Goal: Transaction & Acquisition: Purchase product/service

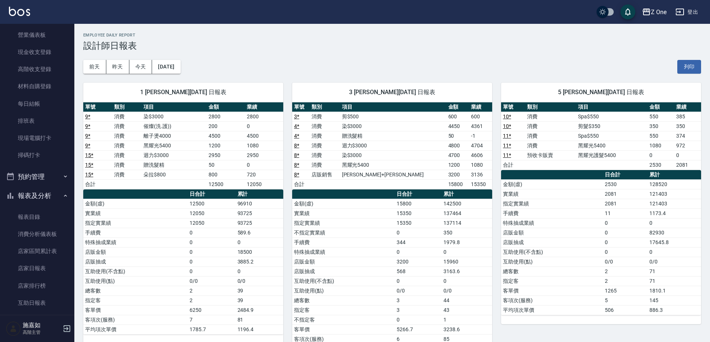
scroll to position [112, 0]
click at [62, 175] on icon "button" at bounding box center [65, 175] width 6 height 6
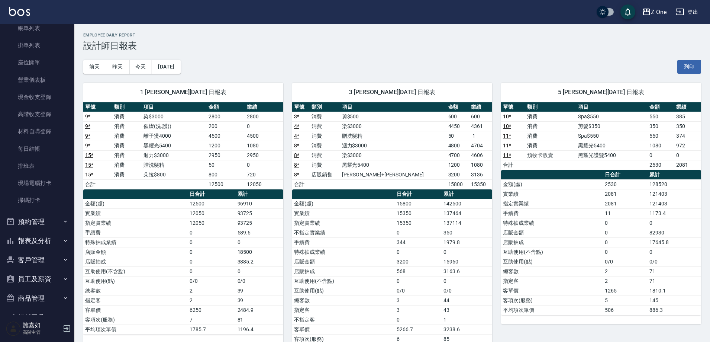
scroll to position [0, 0]
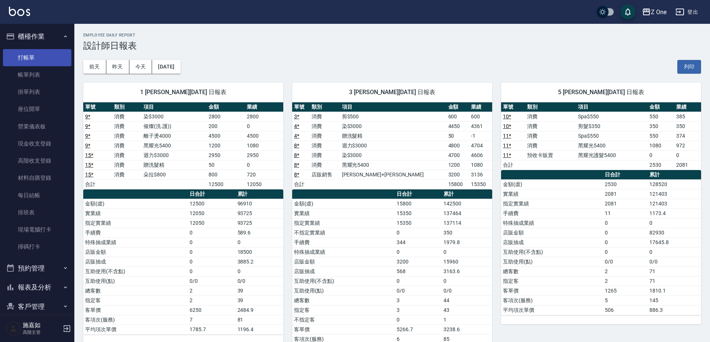
click at [25, 59] on link "打帳單" at bounding box center [37, 57] width 68 height 17
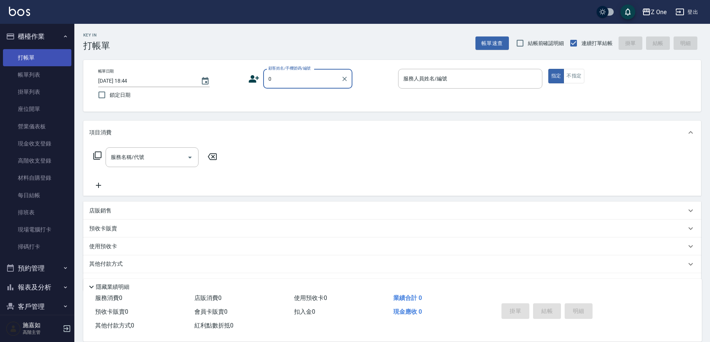
type input "新客人 姓名未設定/0/null"
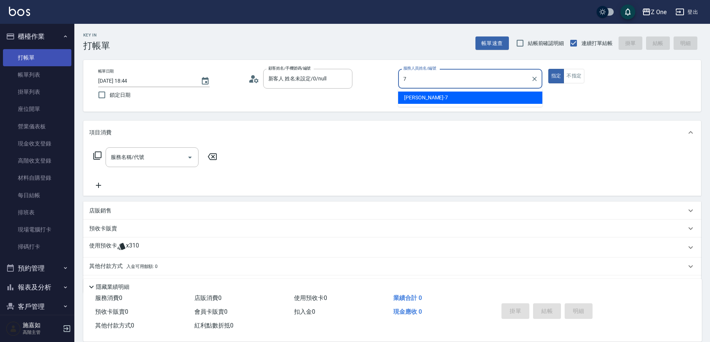
type input "[PERSON_NAME]-7"
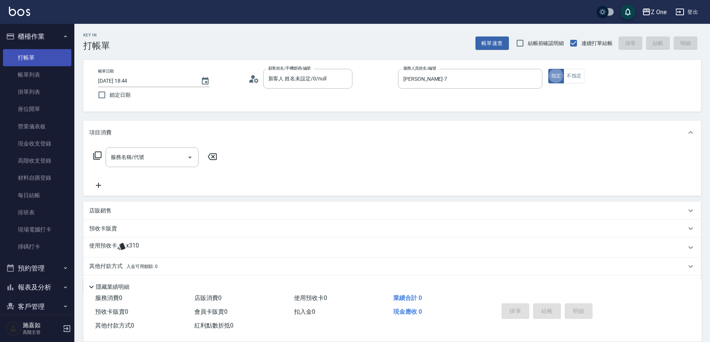
type button "true"
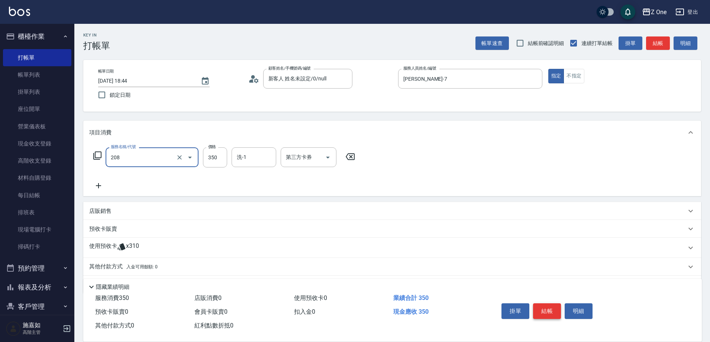
type input "剪髮$350(208)"
click at [552, 307] on button "結帳" at bounding box center [547, 311] width 28 height 16
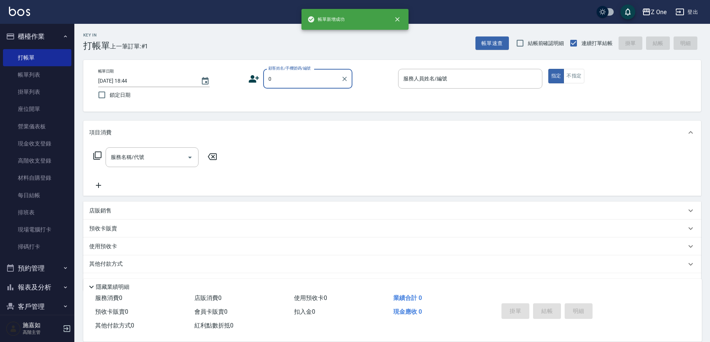
type input "新客人 姓名未設定/0/null"
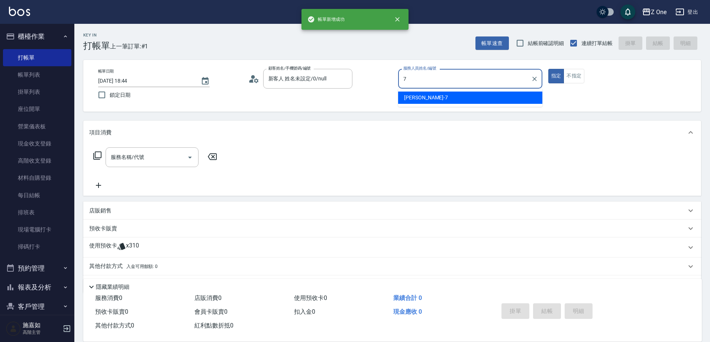
type input "[PERSON_NAME]-7"
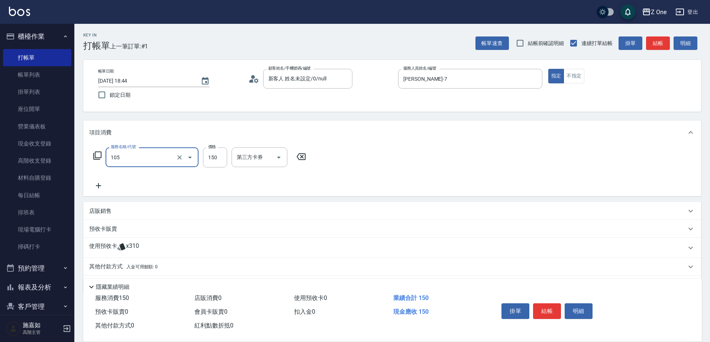
type input "洗髮$150(105)"
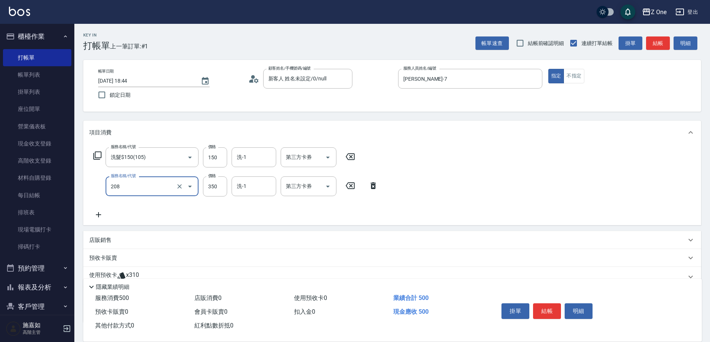
type input "剪髮$350(208)"
click at [550, 308] on button "結帳" at bounding box center [547, 311] width 28 height 16
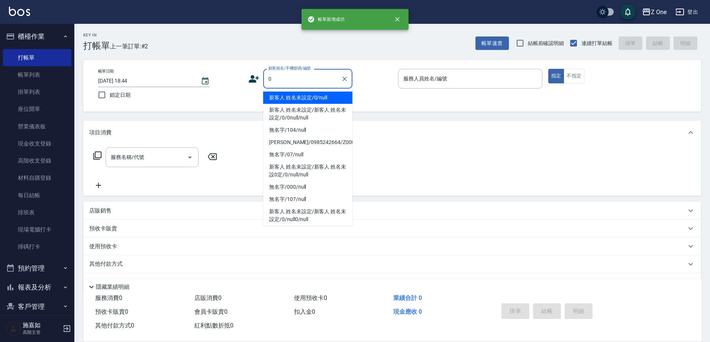
type input "新客人 姓名未設定/0/null"
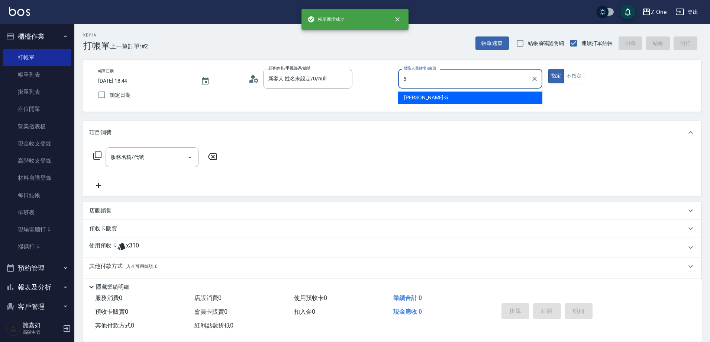
type input "[PERSON_NAME]-5"
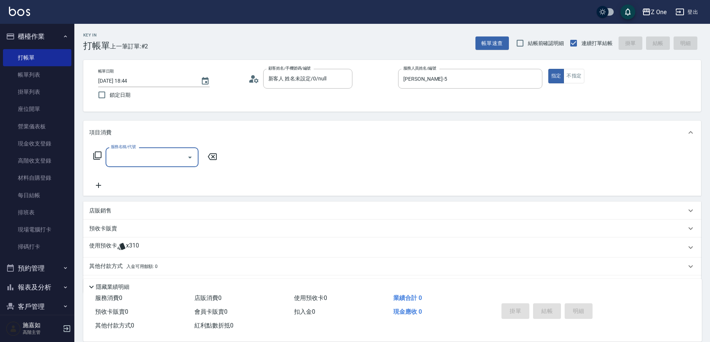
type input "2"
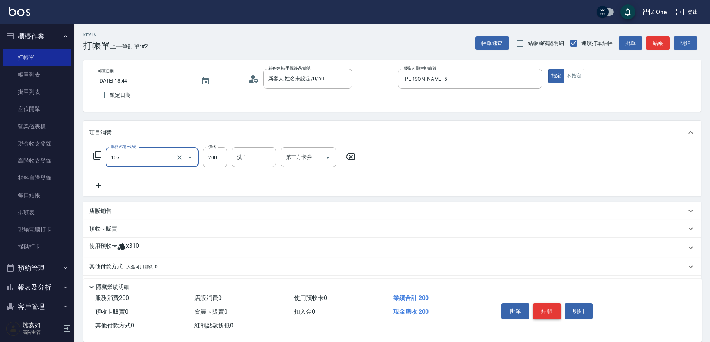
type input "洗髮$200(107)"
click at [550, 305] on button "結帳" at bounding box center [547, 311] width 28 height 16
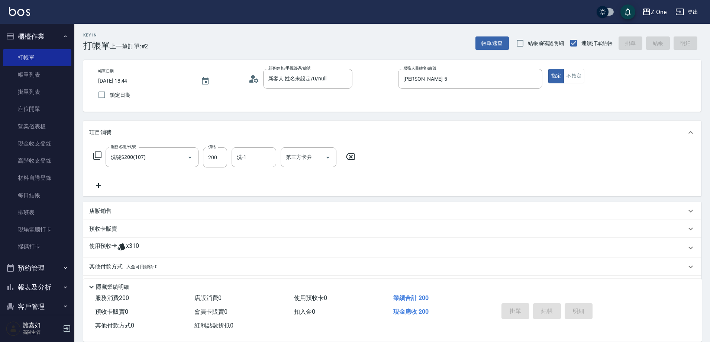
type input "[DATE] 18:45"
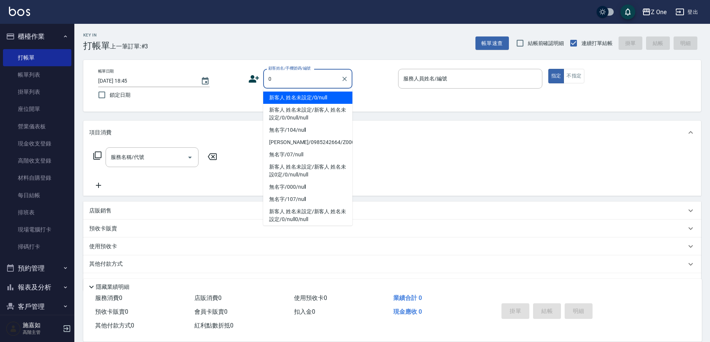
type input "新客人 姓名未設定/0/null"
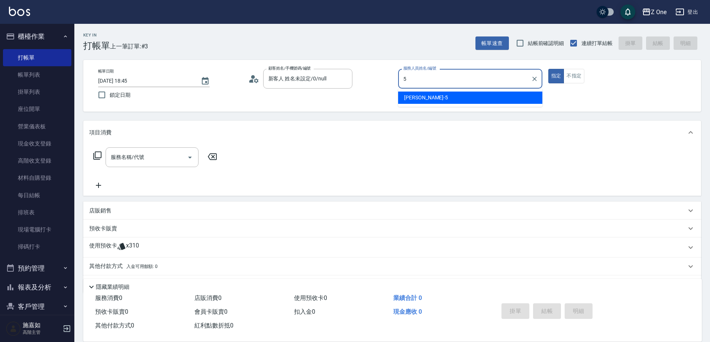
type input "[PERSON_NAME]-5"
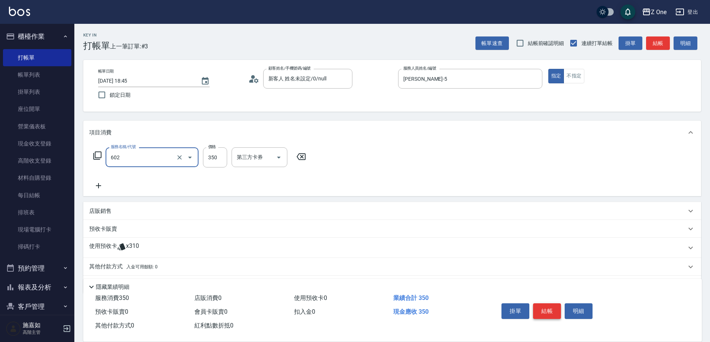
type input "Spa$300(602)"
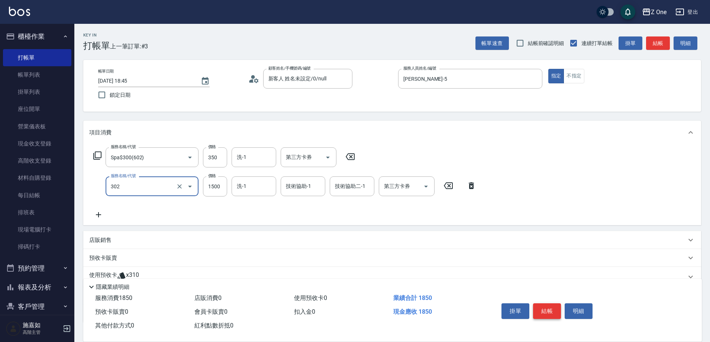
type input "燙髮$1500(302)"
type input "3750"
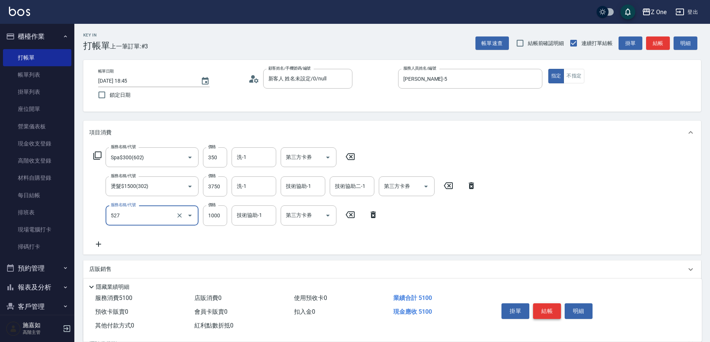
type input "蘇護$1000(527)"
click at [547, 307] on button "結帳" at bounding box center [547, 311] width 28 height 16
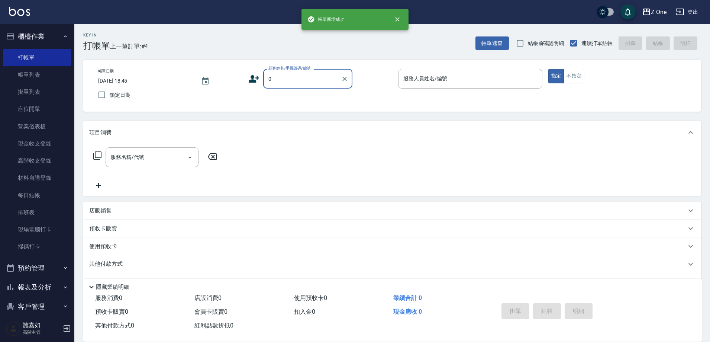
type input "新客人 姓名未設定/0/null"
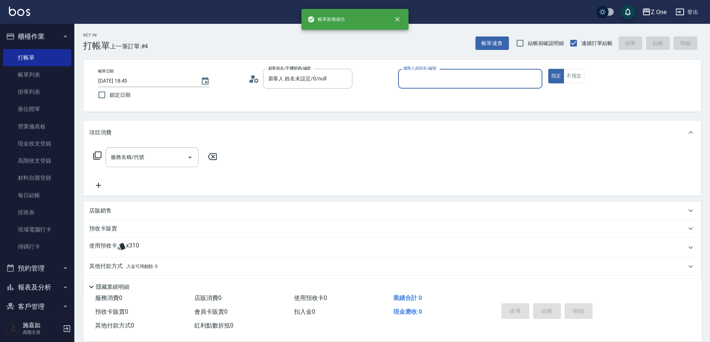
click at [548, 69] on button "指定" at bounding box center [556, 76] width 16 height 14
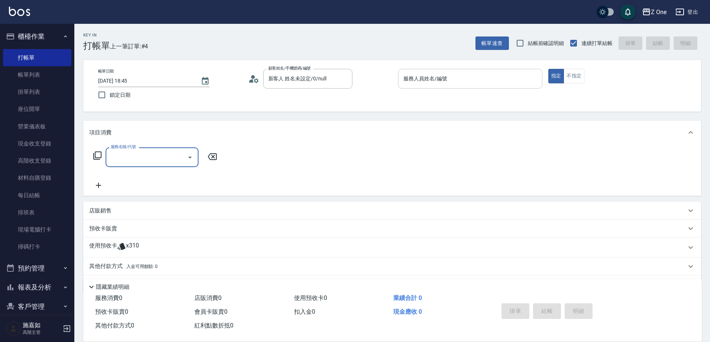
click at [462, 73] on input "服務人員姓名/編號" at bounding box center [470, 78] width 138 height 13
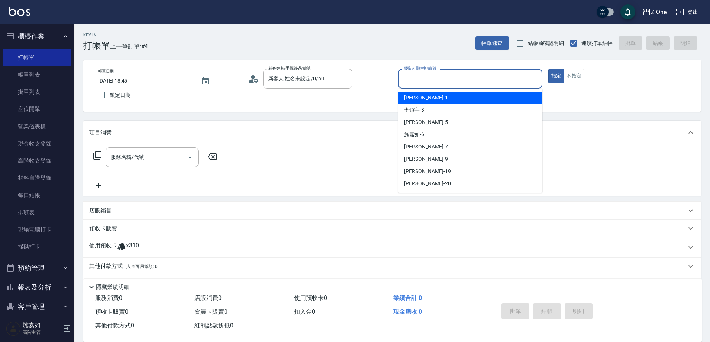
type input "0"
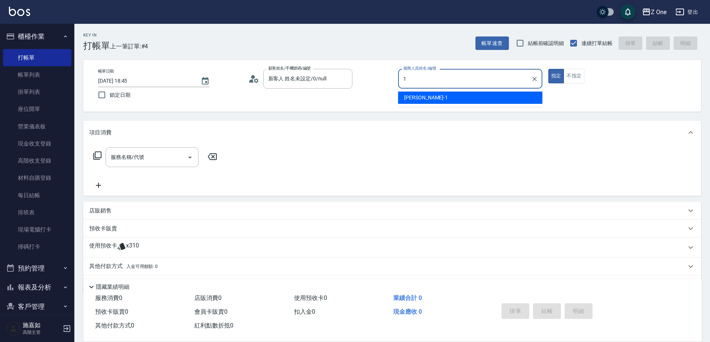
type input "[PERSON_NAME]-1"
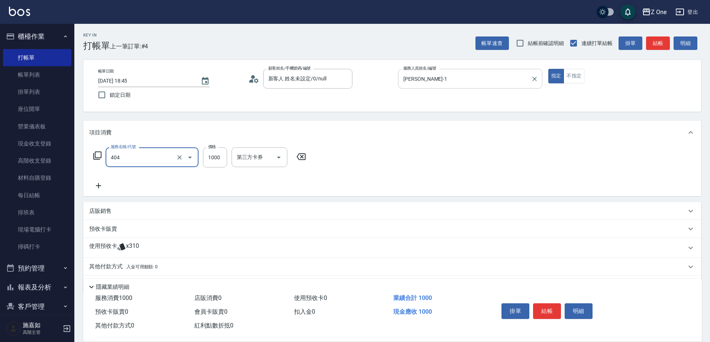
type input "染髮$1000(404)"
type input "3000"
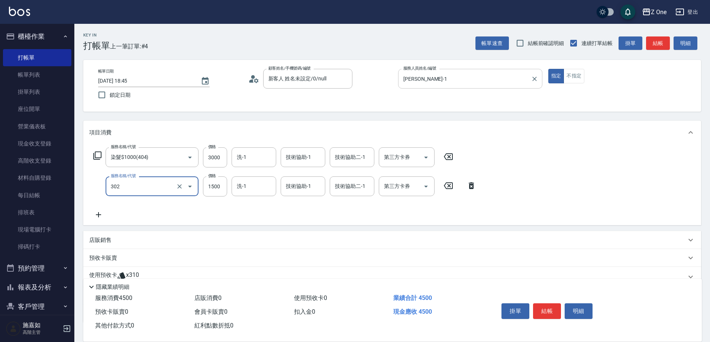
type input "燙髮$1500(302)"
type input "4500"
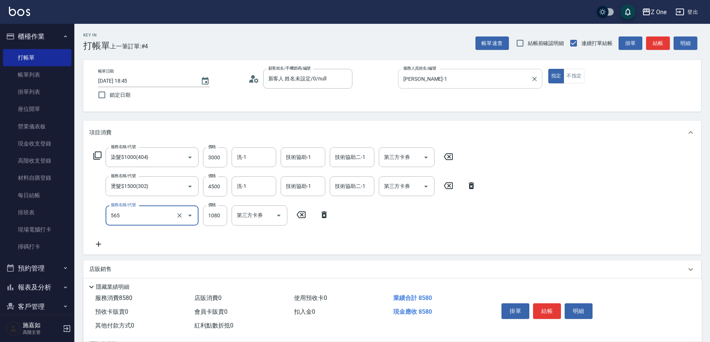
type input "黑耀光5400(565)"
type input "1200"
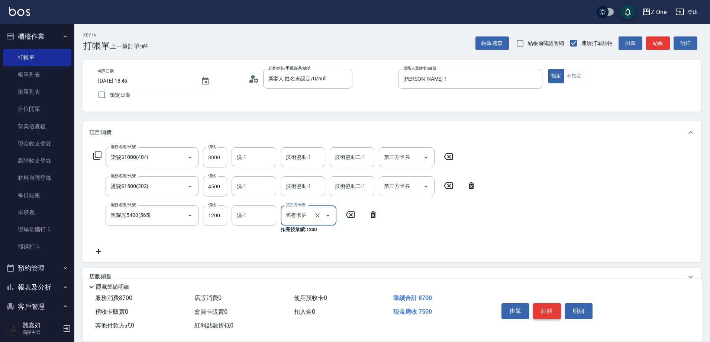
type input "舊有卡券"
click at [546, 310] on button "結帳" at bounding box center [547, 311] width 28 height 16
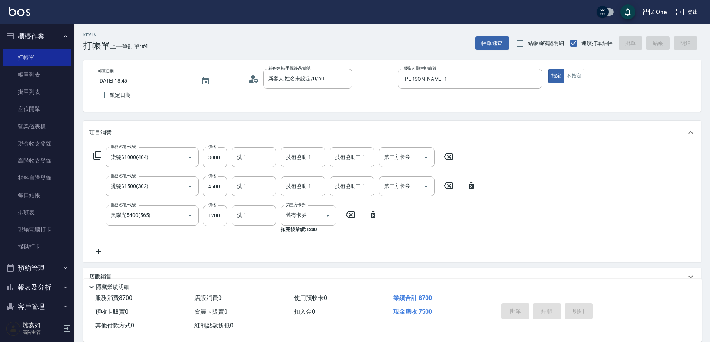
type input "[DATE] 18:46"
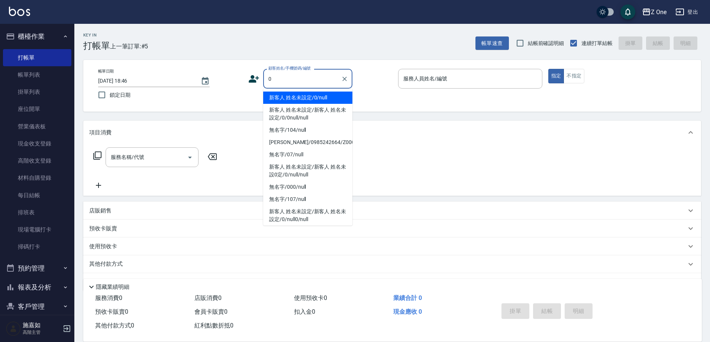
type input "新客人 姓名未設定/0/null"
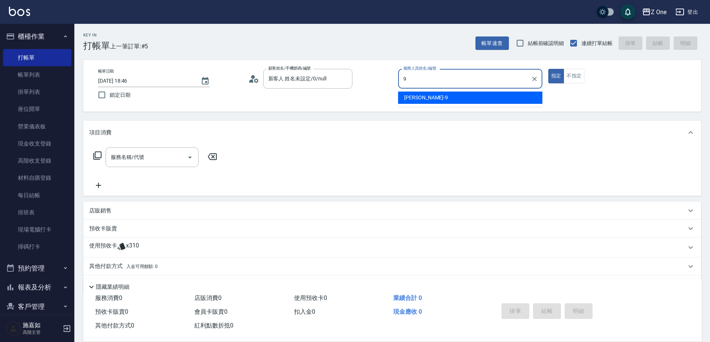
type input "[PERSON_NAME]-9"
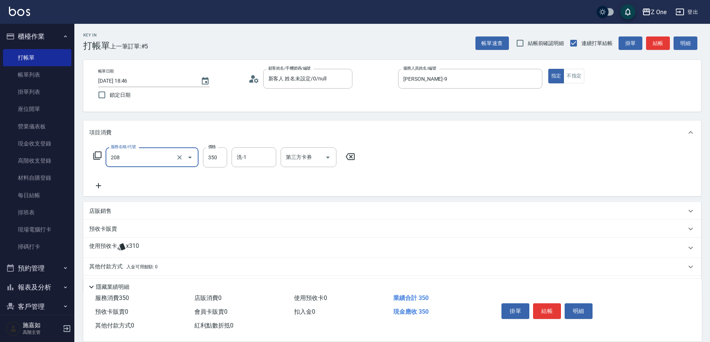
type input "剪髮$350(208)"
click at [546, 310] on button "結帳" at bounding box center [547, 311] width 28 height 16
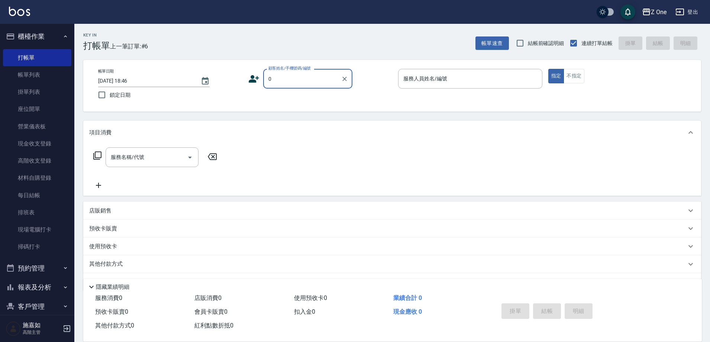
type input "新客人 姓名未設定/0/null"
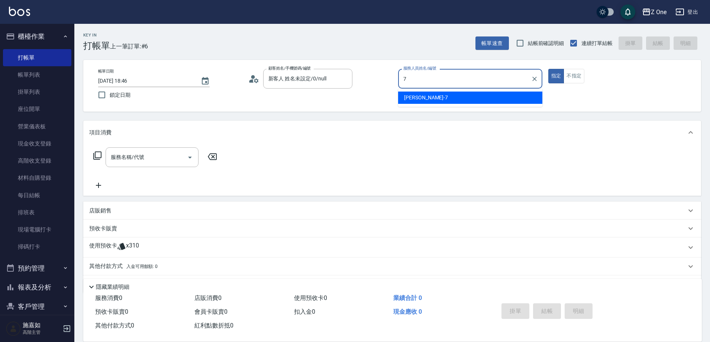
type input "[PERSON_NAME]-7"
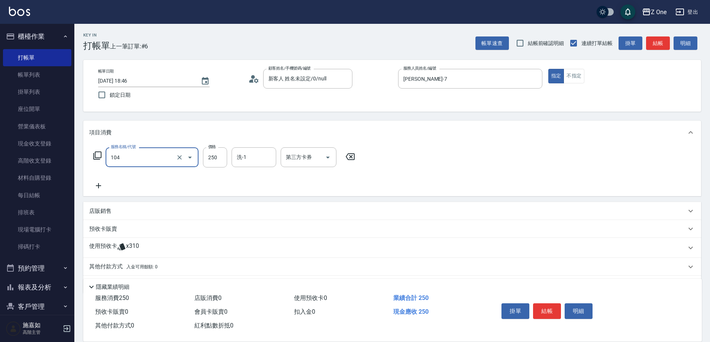
type input "洗髮$250(104)"
type input "300"
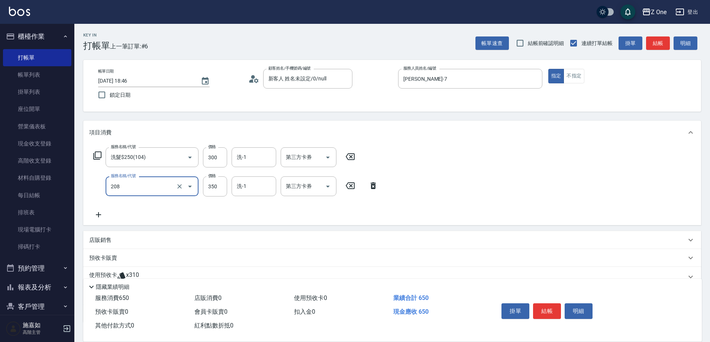
type input "剪髮$350(208)"
type input "700"
click at [546, 310] on button "結帳" at bounding box center [547, 311] width 28 height 16
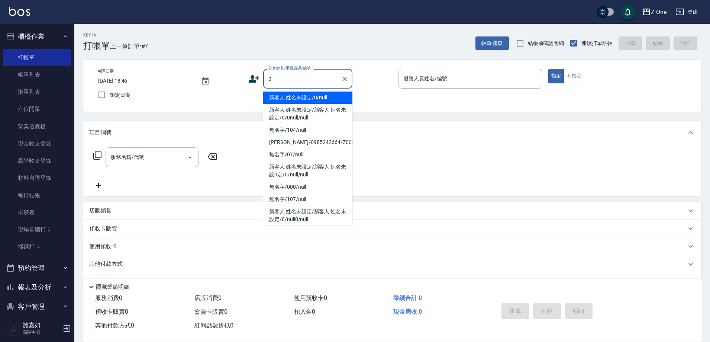
type input "新客人 姓名未設定/0/null"
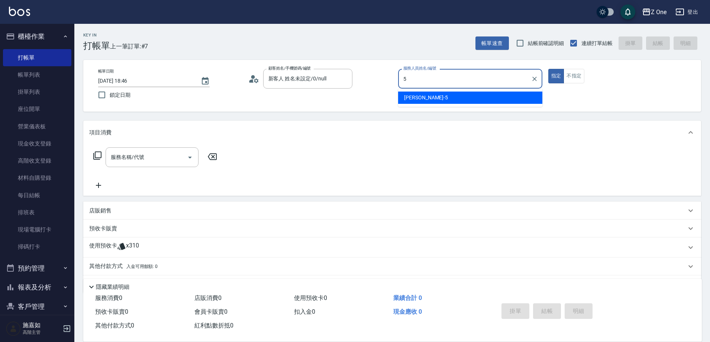
type input "[PERSON_NAME]-5"
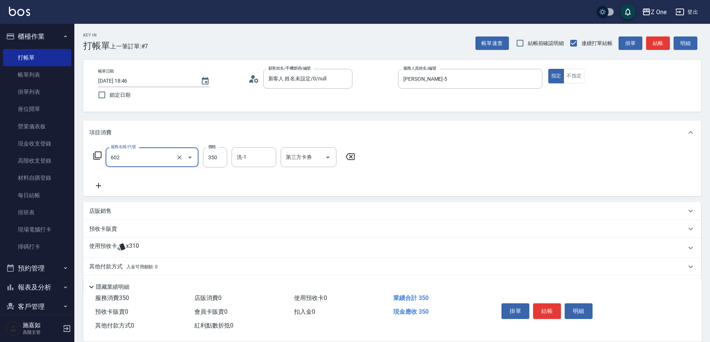
type input "Spa$300(602)"
click at [545, 310] on button "結帳" at bounding box center [547, 311] width 28 height 16
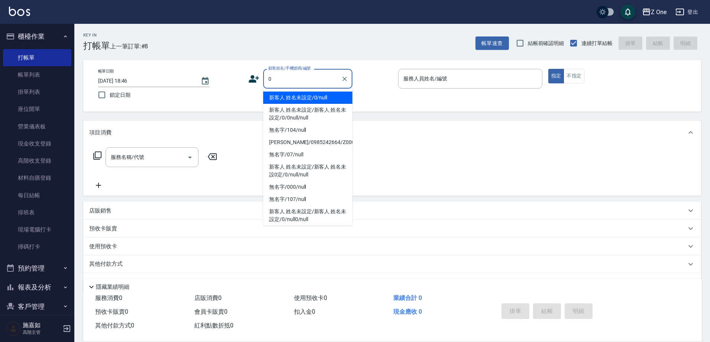
type input "新客人 姓名未設定/0/null"
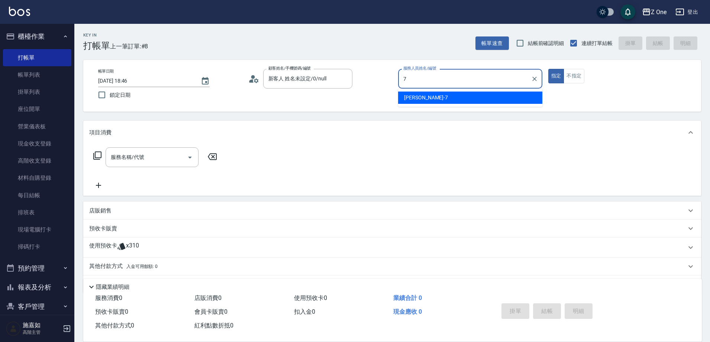
type input "[PERSON_NAME]-7"
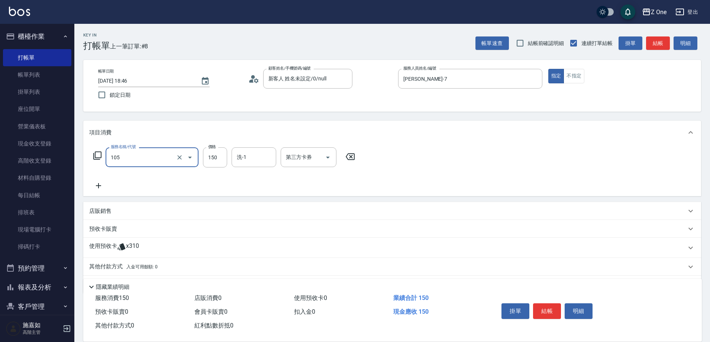
type input "洗髮$150(105)"
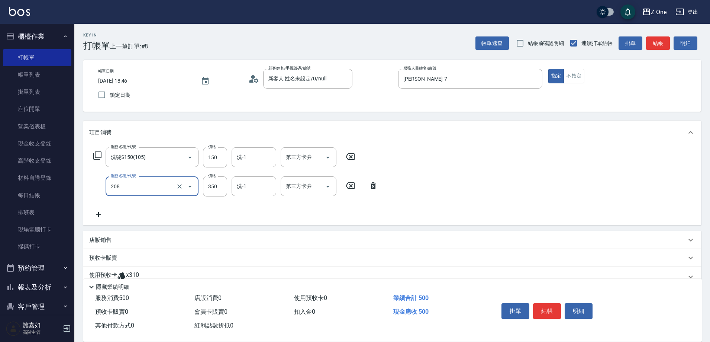
type input "剪髮$350(208)"
click at [544, 307] on button "結帳" at bounding box center [547, 311] width 28 height 16
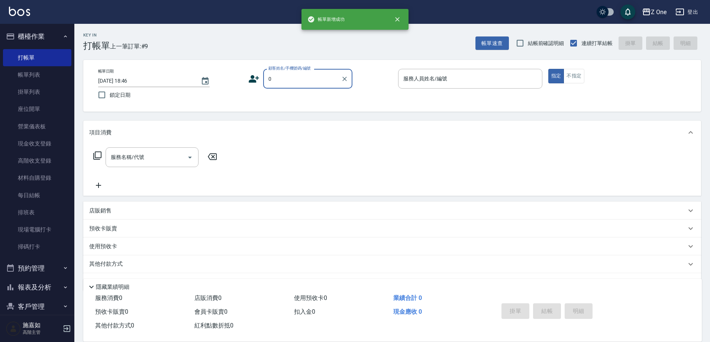
type input "新客人 姓名未設定/0/null"
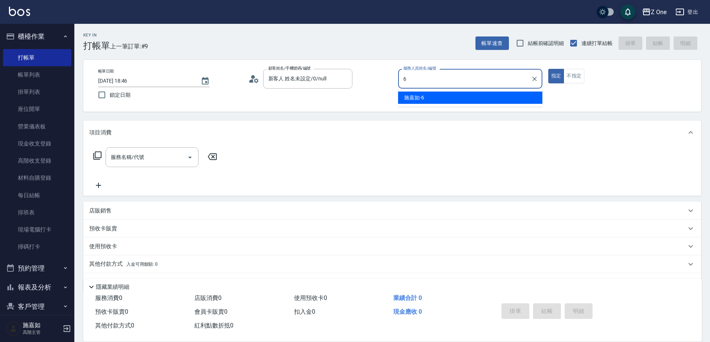
type input "[PERSON_NAME]-6"
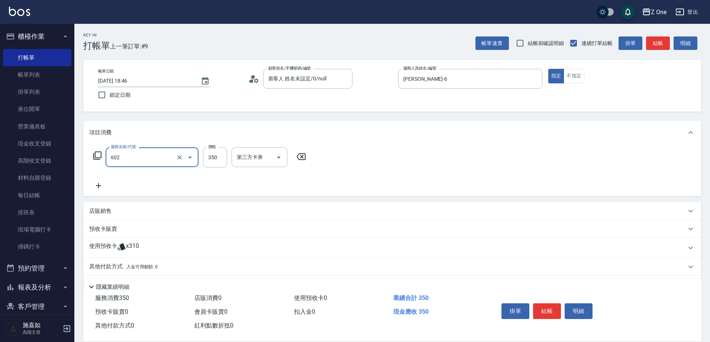
type input "Spa$300(602)"
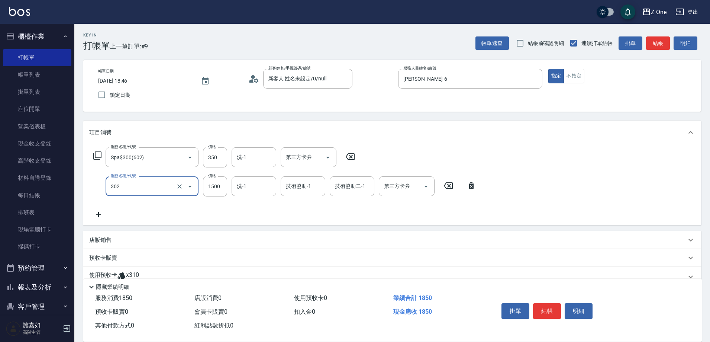
type input "燙髮$1500(302)"
type input "1150"
click at [544, 306] on button "結帳" at bounding box center [547, 311] width 28 height 16
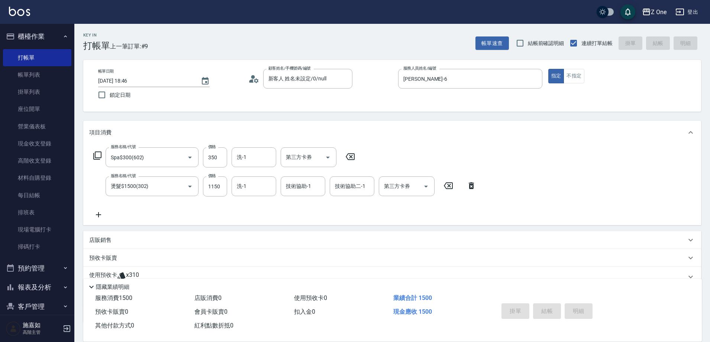
type input "[DATE] 18:47"
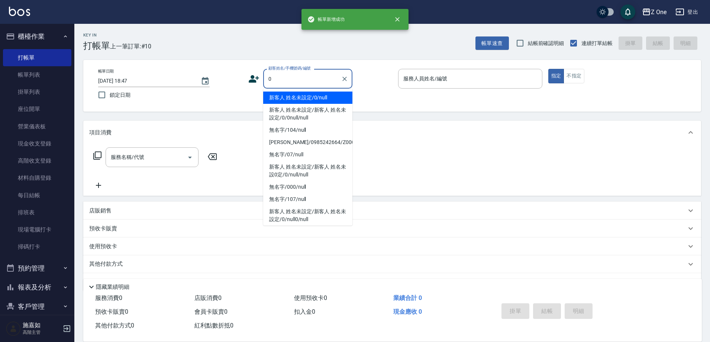
type input "新客人 姓名未設定/0/null"
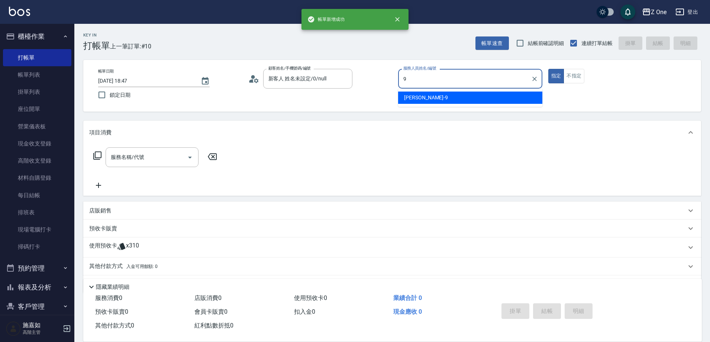
type input "[PERSON_NAME]-9"
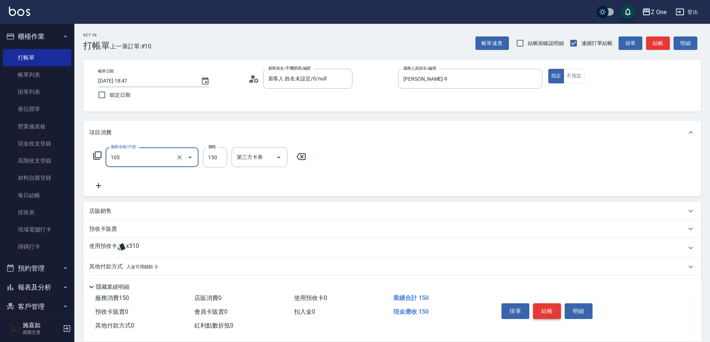
type input "洗髮$150(105)"
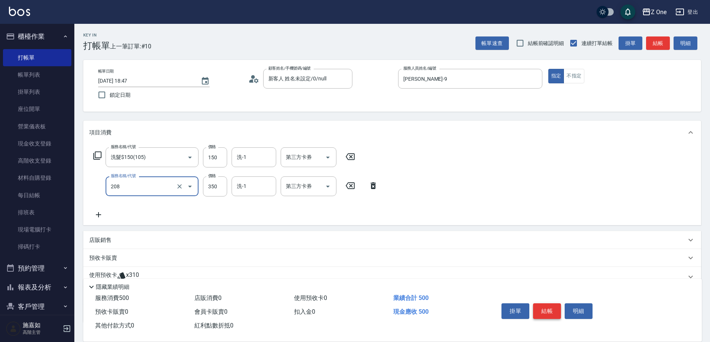
type input "剪髮$350(208)"
click at [544, 306] on button "結帳" at bounding box center [547, 311] width 28 height 16
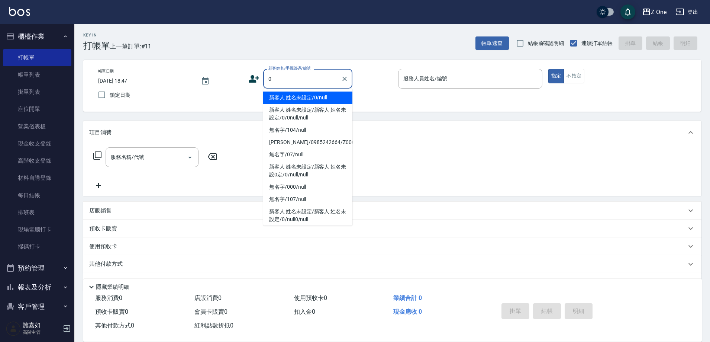
type input "新客人 姓名未設定/0/null"
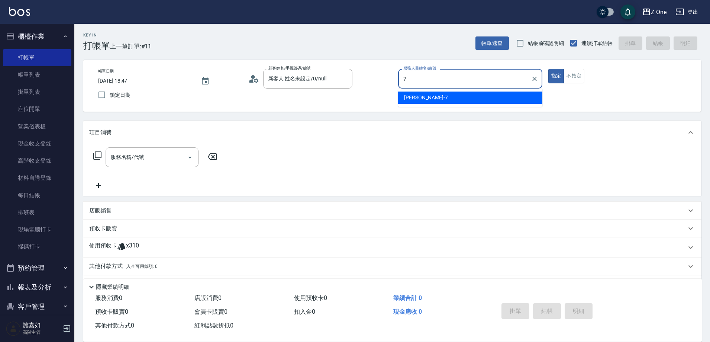
type input "[PERSON_NAME]-7"
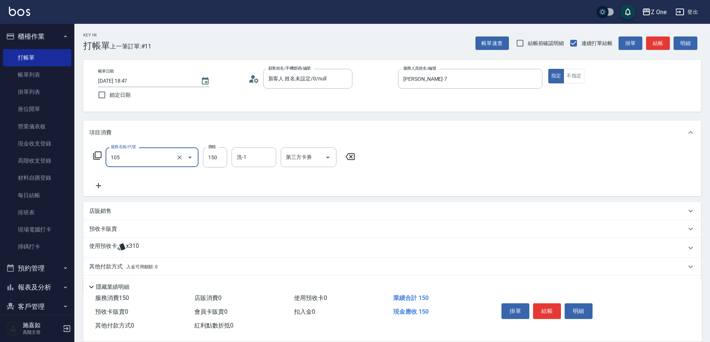
type input "洗髮$150(105)"
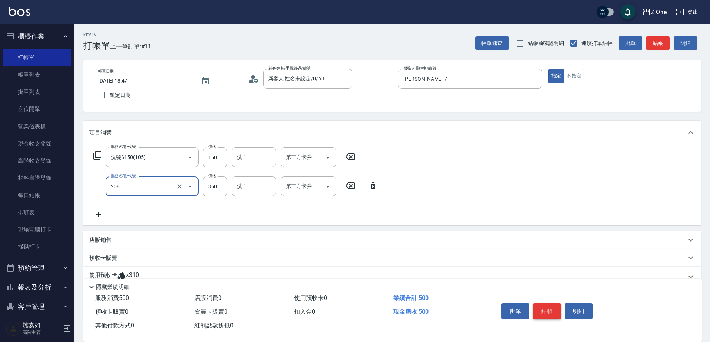
type input "剪髮$350(208)"
click at [543, 306] on button "結帳" at bounding box center [547, 311] width 28 height 16
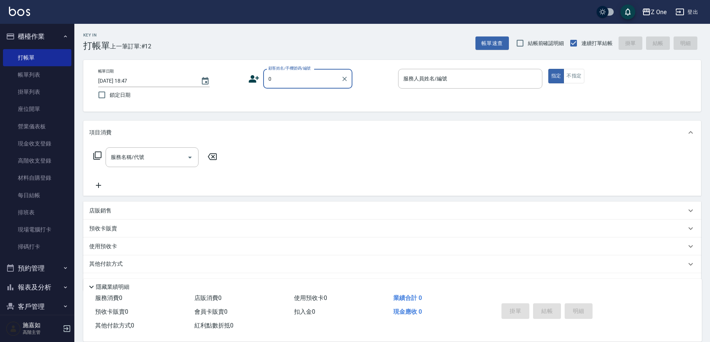
type input "新客人 姓名未設定/0/null"
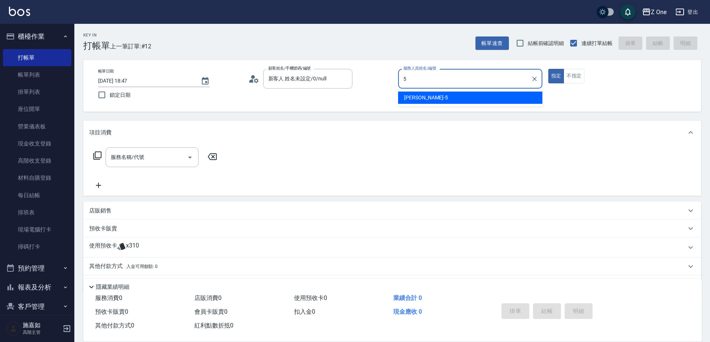
type input "[PERSON_NAME]-5"
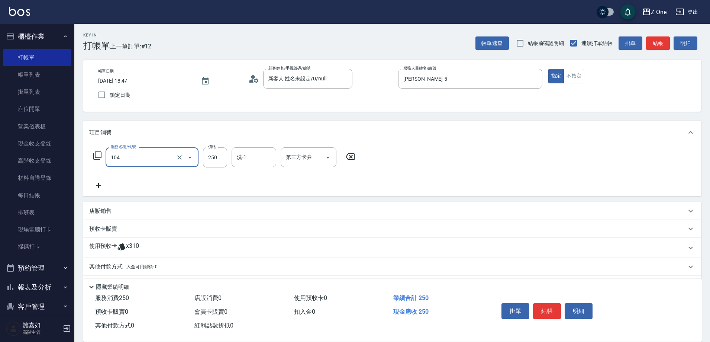
type input "洗髮$250(104)"
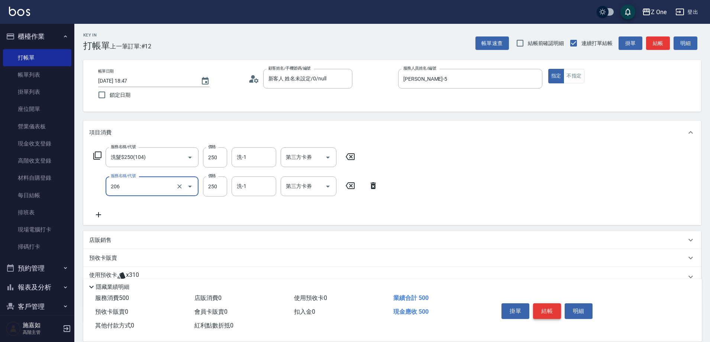
type input "剪髮$250(206)"
click at [547, 311] on button "結帳" at bounding box center [547, 311] width 28 height 16
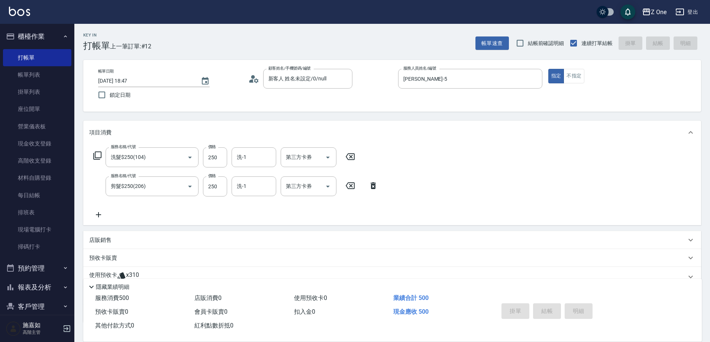
type input "[DATE] 18:48"
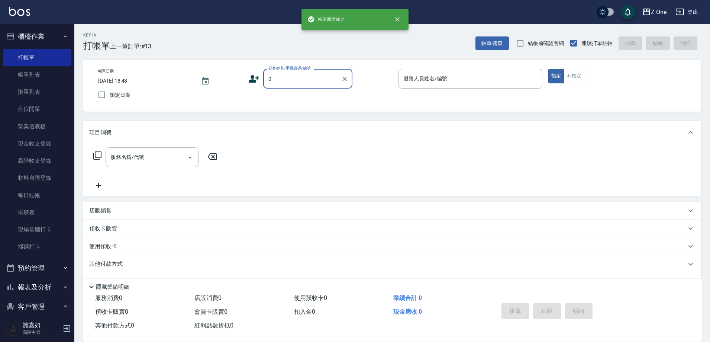
type input "新客人 姓名未設定/0/null"
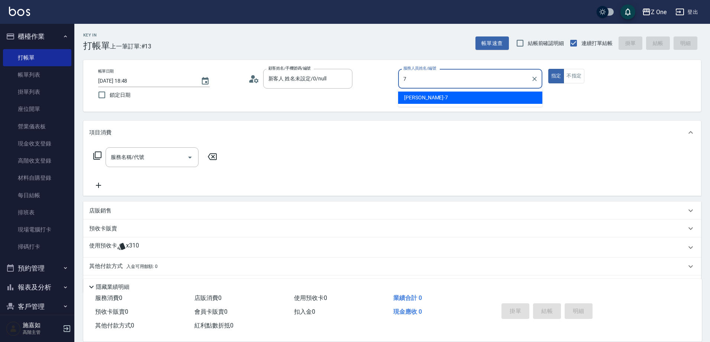
type input "[PERSON_NAME]-7"
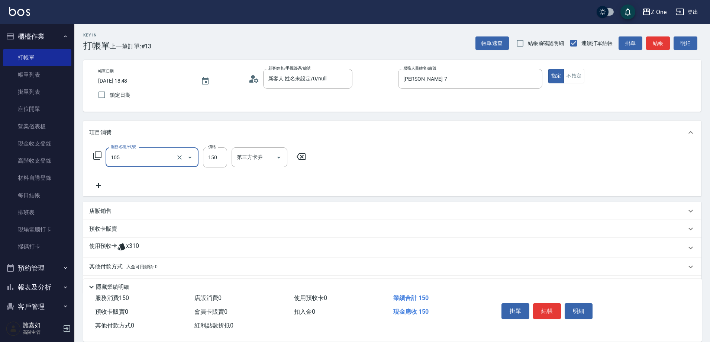
type input "洗髮$150(105)"
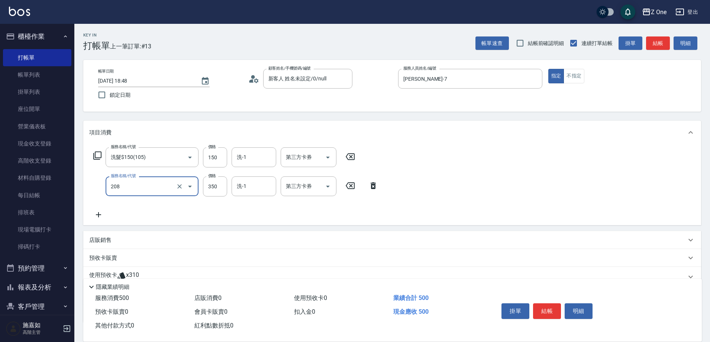
type input "剪髮$350(208)"
click at [560, 310] on button "結帳" at bounding box center [547, 311] width 28 height 16
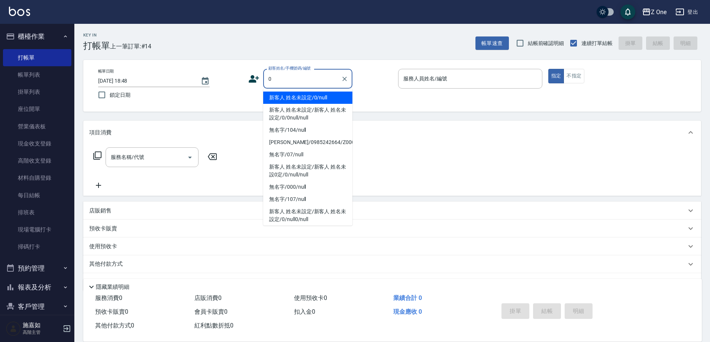
type input "新客人 姓名未設定/0/null"
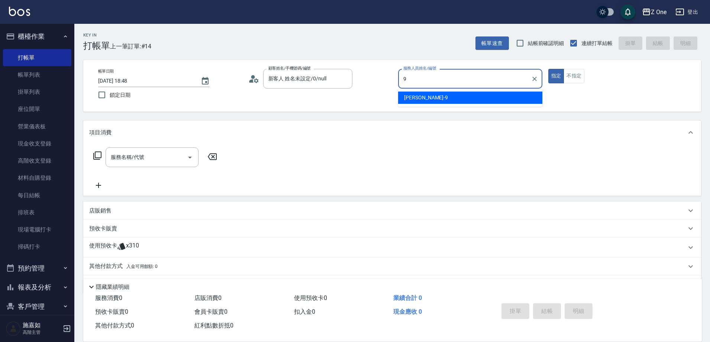
type input "[PERSON_NAME]-9"
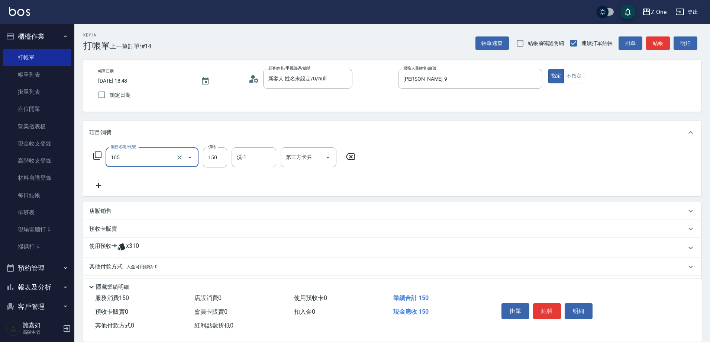
type input "洗髮$150(105)"
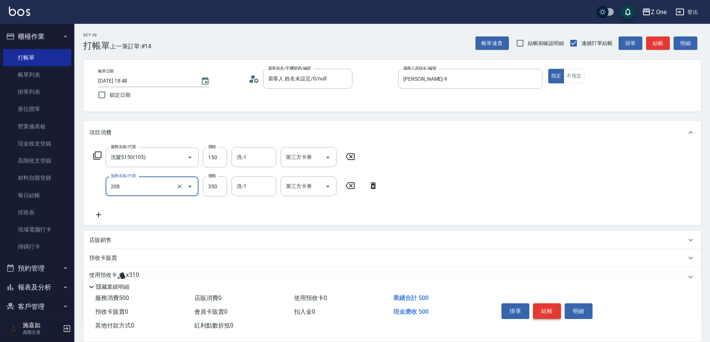
type input "剪髮$350(208)"
click at [546, 307] on button "結帳" at bounding box center [547, 311] width 28 height 16
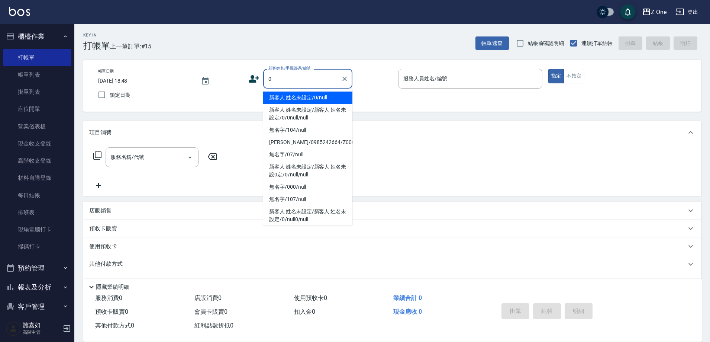
type input "新客人 姓名未設定/0/null"
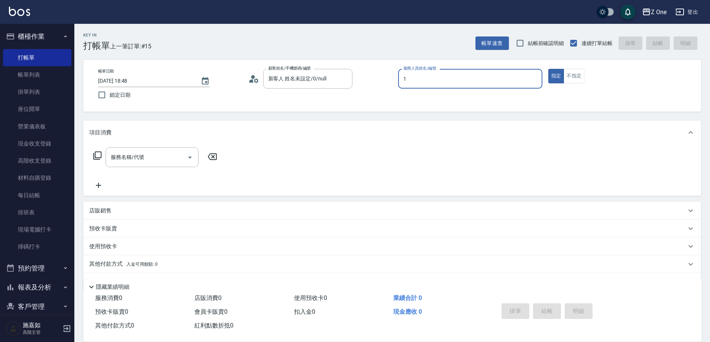
type input "[PERSON_NAME]-1"
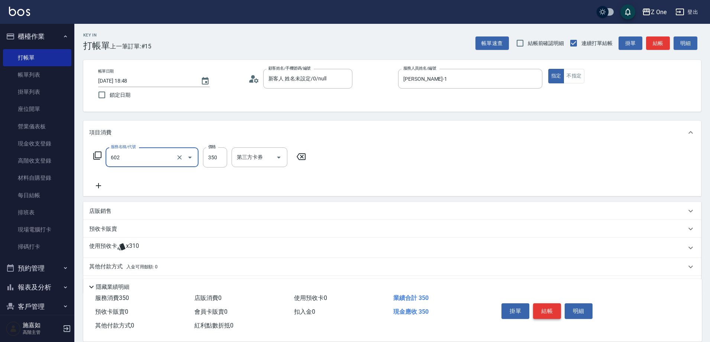
type input "Spa$300(602)"
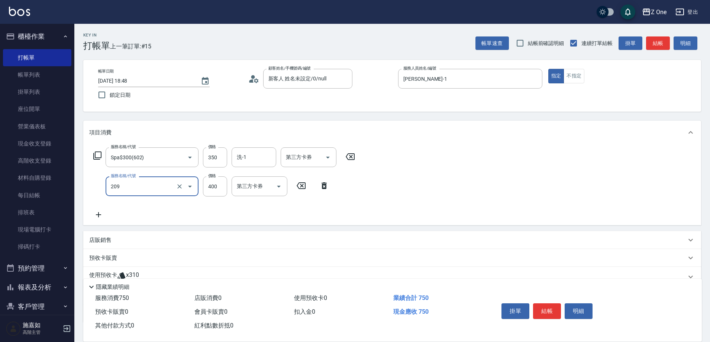
type input "剪髮$400(209)"
type input "500"
click at [545, 307] on button "結帳" at bounding box center [547, 311] width 28 height 16
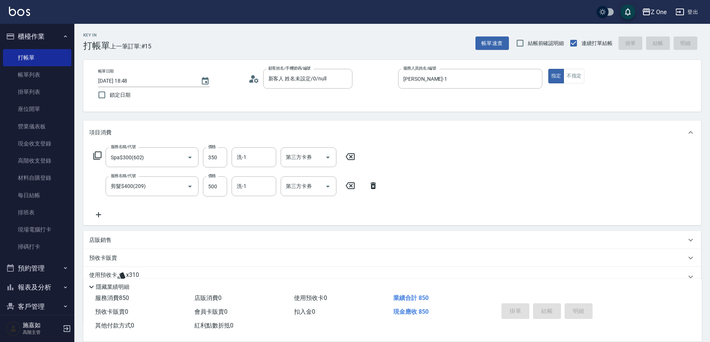
type input "[DATE] 18:49"
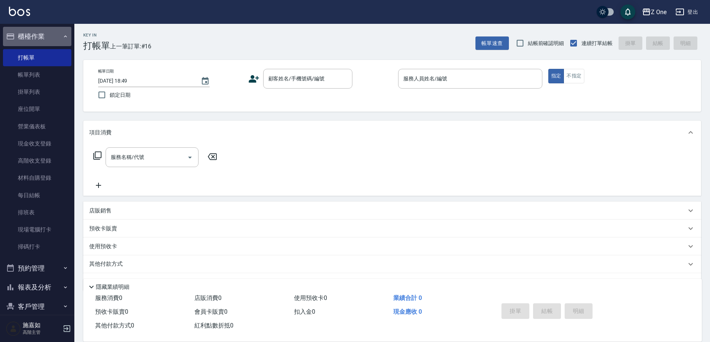
click at [62, 36] on icon "button" at bounding box center [65, 36] width 6 height 6
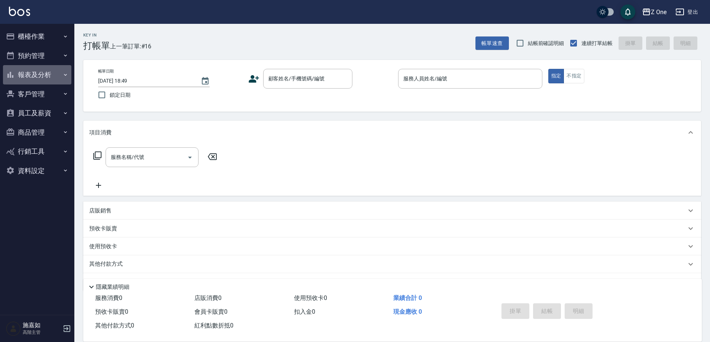
click at [61, 74] on button "報表及分析" at bounding box center [37, 74] width 68 height 19
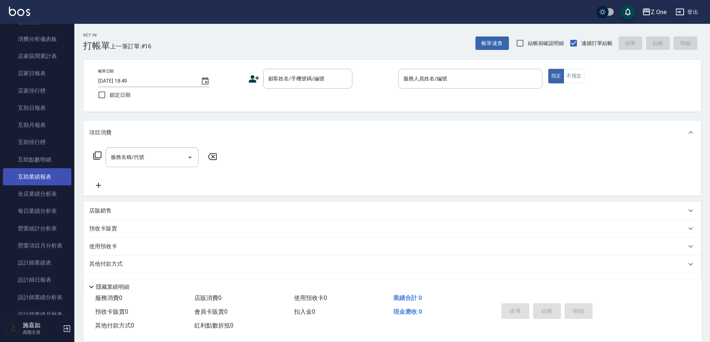
scroll to position [74, 0]
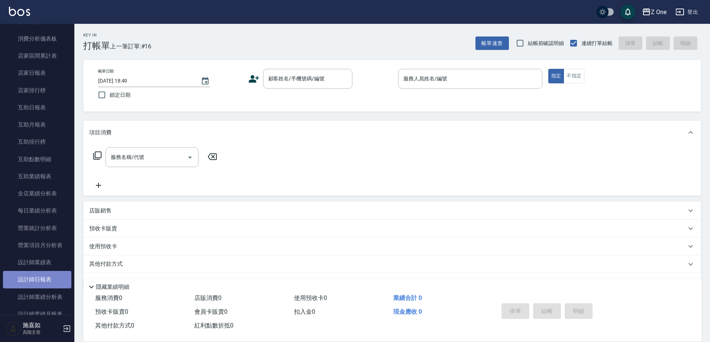
click at [58, 275] on link "設計師日報表" at bounding box center [37, 279] width 68 height 17
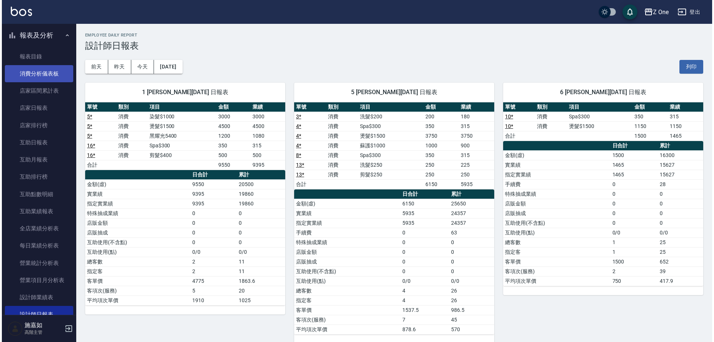
scroll to position [37, 0]
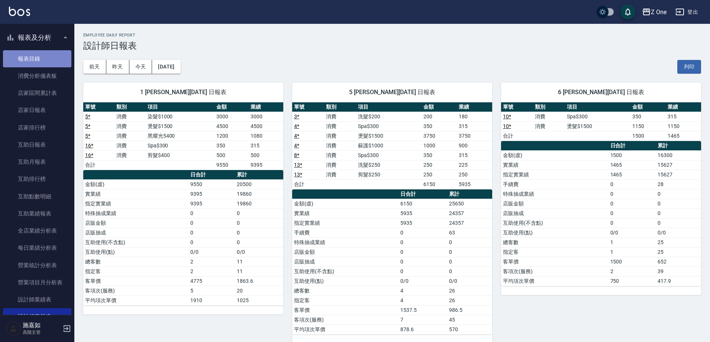
click at [43, 59] on link "報表目錄" at bounding box center [37, 58] width 68 height 17
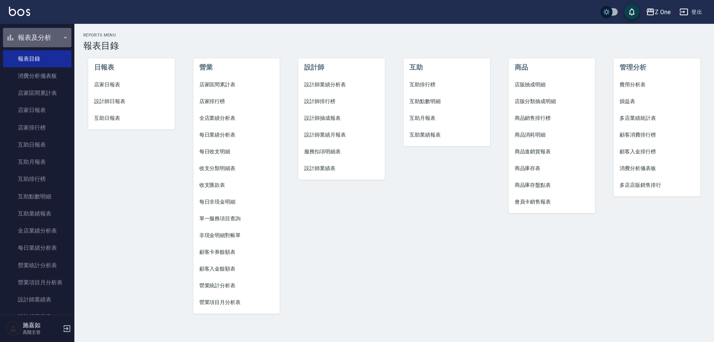
click at [55, 37] on button "報表及分析" at bounding box center [37, 37] width 68 height 19
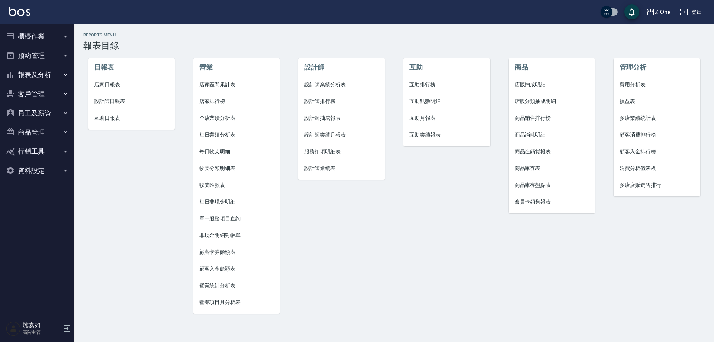
click at [57, 34] on button "櫃檯作業" at bounding box center [37, 36] width 68 height 19
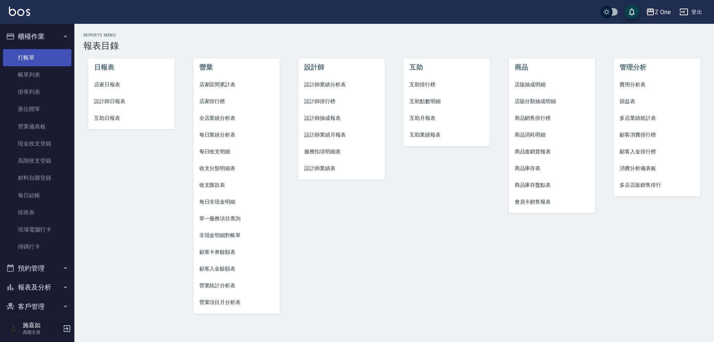
click at [55, 54] on link "打帳單" at bounding box center [37, 57] width 68 height 17
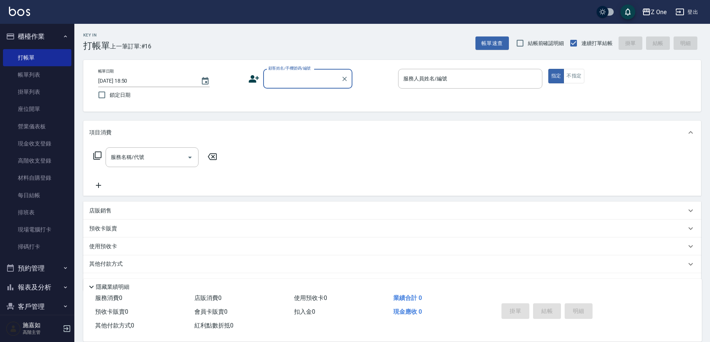
click at [47, 33] on button "櫃檯作業" at bounding box center [37, 36] width 68 height 19
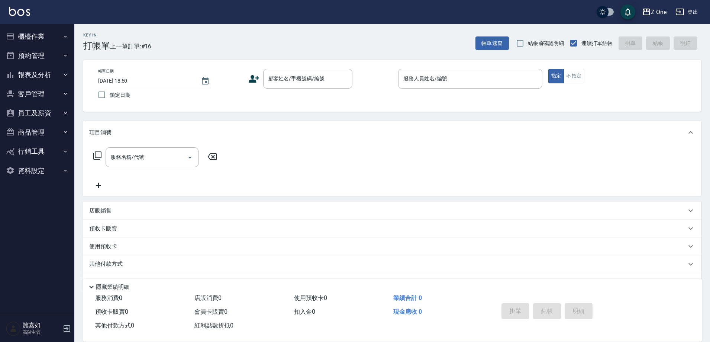
click at [62, 75] on button "報表及分析" at bounding box center [37, 74] width 68 height 19
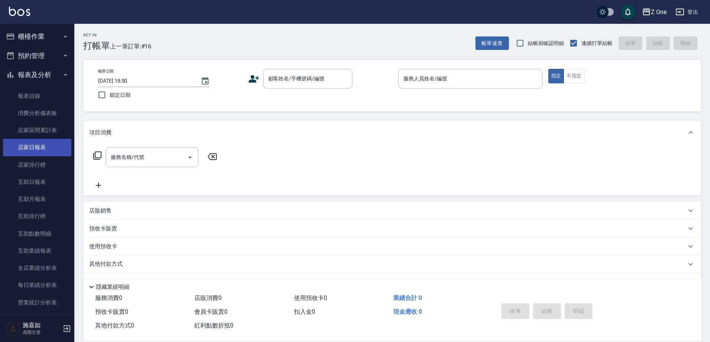
click at [59, 152] on link "店家日報表" at bounding box center [37, 147] width 68 height 17
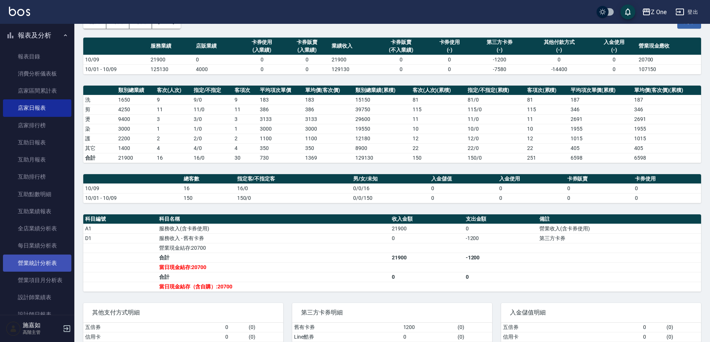
scroll to position [149, 0]
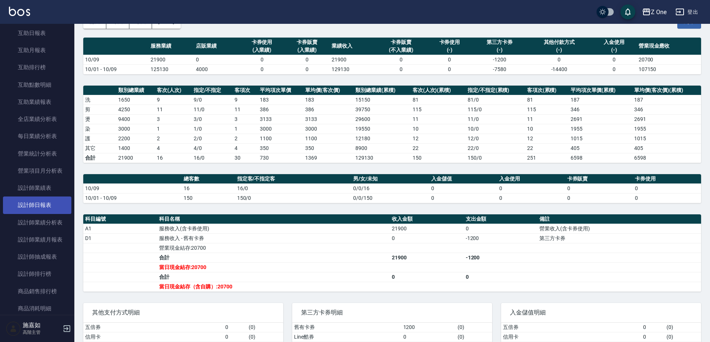
click at [33, 202] on link "設計師日報表" at bounding box center [37, 204] width 68 height 17
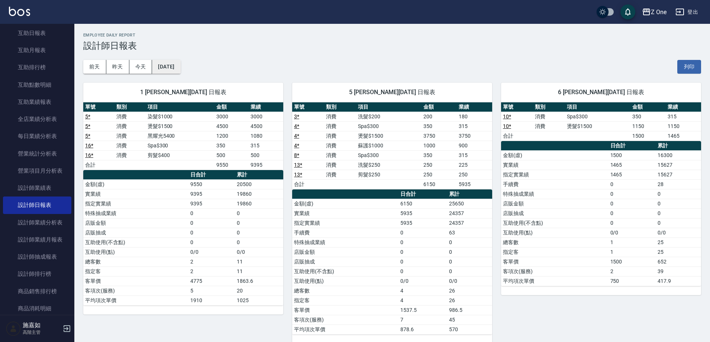
click at [180, 63] on button "[DATE]" at bounding box center [166, 67] width 28 height 14
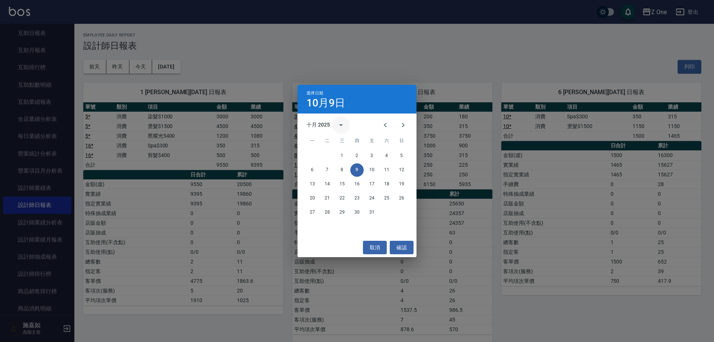
click at [337, 125] on icon "calendar view is open, switch to year view" at bounding box center [340, 124] width 9 height 9
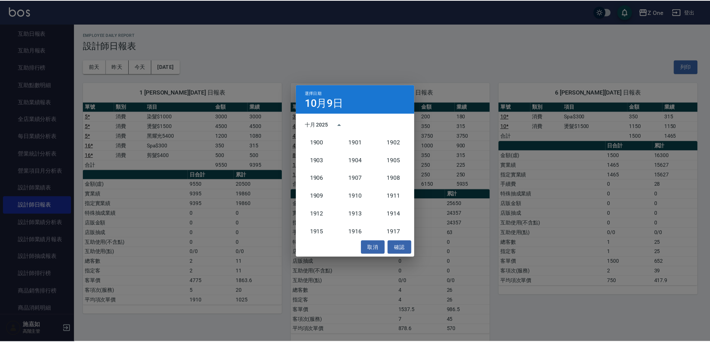
scroll to position [688, 0]
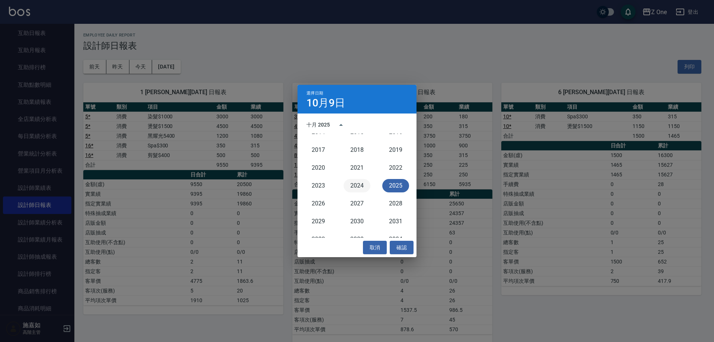
click at [354, 181] on button "2024" at bounding box center [356, 185] width 27 height 13
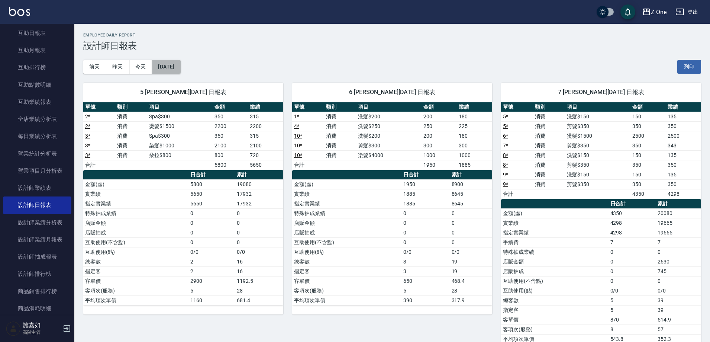
click at [180, 71] on button "[DATE]" at bounding box center [166, 67] width 28 height 14
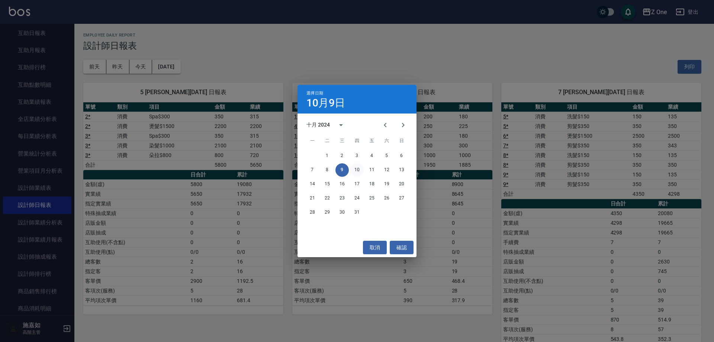
click at [359, 169] on button "10" at bounding box center [356, 169] width 13 height 13
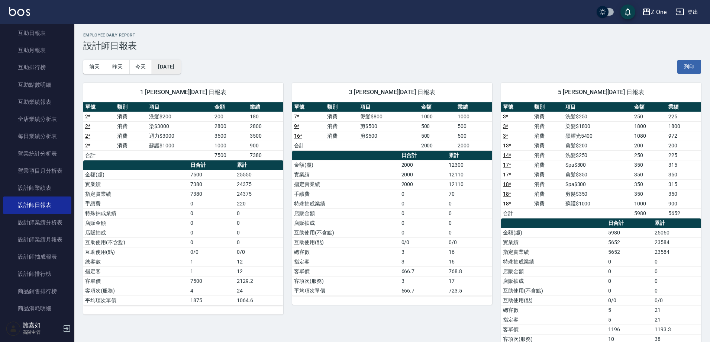
click at [180, 64] on button "[DATE]" at bounding box center [166, 67] width 28 height 14
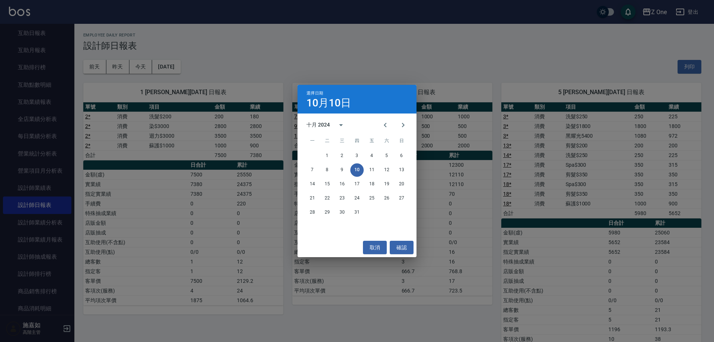
click at [336, 64] on div "選擇日期 [DATE] 十月 2024 一 二 三 四 五 六 日 1 2 3 4 5 6 7 8 9 10 11 12 13 14 15 16 17 18 …" at bounding box center [357, 171] width 714 height 342
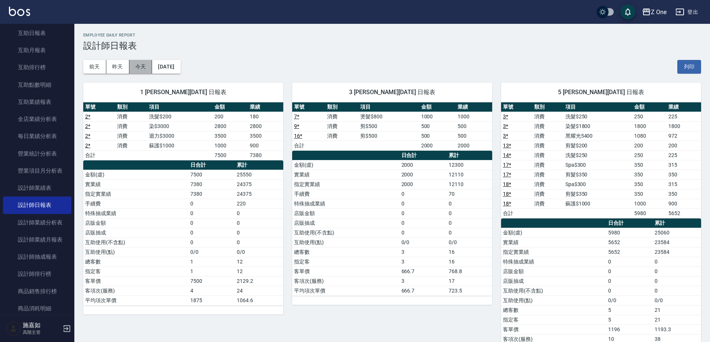
click at [136, 68] on button "今天" at bounding box center [140, 67] width 23 height 14
